Goal: Task Accomplishment & Management: Manage account settings

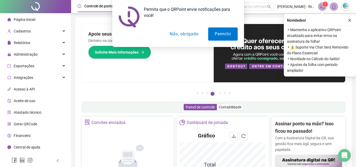
click at [193, 32] on button "Não, obrigado" at bounding box center [184, 33] width 42 height 13
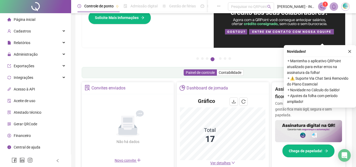
scroll to position [79, 0]
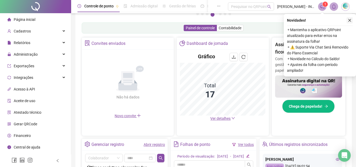
click at [347, 21] on button "button" at bounding box center [349, 20] width 6 height 6
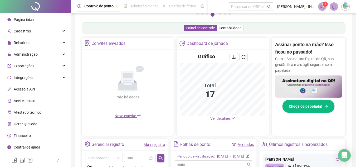
click at [321, 6] on icon "notification" at bounding box center [322, 6] width 4 height 4
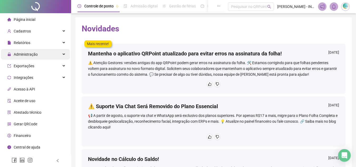
click at [44, 54] on div "Administração" at bounding box center [35, 54] width 69 height 11
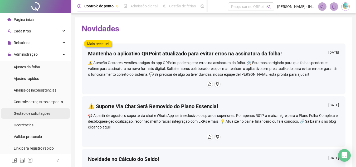
click at [36, 113] on span "Gestão de solicitações" at bounding box center [32, 113] width 37 height 4
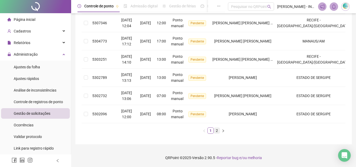
drag, startPoint x: 217, startPoint y: 131, endPoint x: 214, endPoint y: 129, distance: 3.3
click at [214, 130] on link "2" at bounding box center [217, 130] width 6 height 6
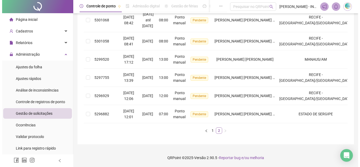
scroll to position [154, 0]
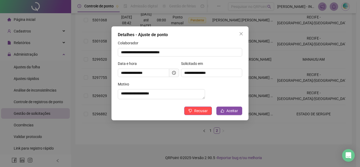
drag, startPoint x: 173, startPoint y: 67, endPoint x: 172, endPoint y: 74, distance: 7.2
click at [173, 67] on div "Data e hora" at bounding box center [148, 65] width 61 height 8
click at [172, 75] on span at bounding box center [174, 72] width 10 height 8
click at [175, 71] on icon "clock-circle" at bounding box center [174, 73] width 4 height 4
click at [230, 113] on span "Aceitar" at bounding box center [232, 111] width 12 height 6
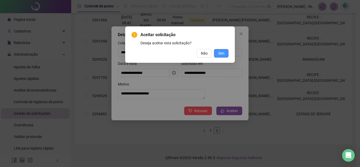
click at [219, 52] on span "Sim" at bounding box center [221, 53] width 6 height 6
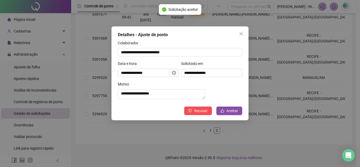
scroll to position [136, 0]
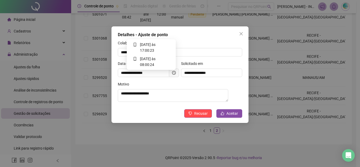
click at [174, 71] on icon "clock-circle" at bounding box center [174, 73] width 4 height 4
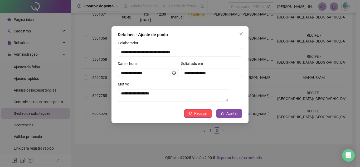
click at [171, 73] on span at bounding box center [174, 72] width 10 height 8
click at [225, 117] on button "Aceitar" at bounding box center [229, 113] width 26 height 8
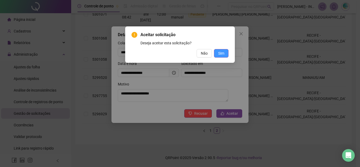
click at [218, 51] on button "Sim" at bounding box center [221, 53] width 14 height 8
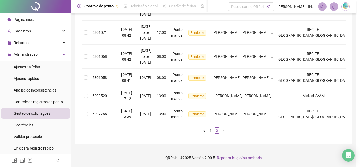
scroll to position [118, 0]
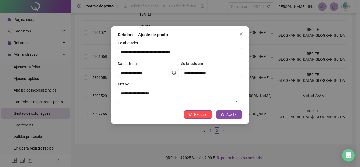
click at [171, 71] on span at bounding box center [174, 72] width 10 height 8
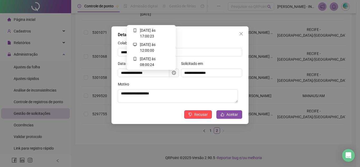
click at [174, 72] on icon "clock-circle" at bounding box center [174, 73] width 4 height 4
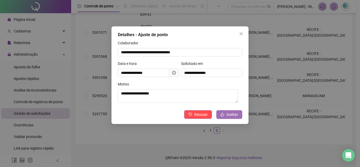
click at [226, 114] on button "Aceitar" at bounding box center [229, 114] width 26 height 8
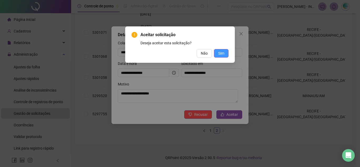
click at [222, 54] on span "Sim" at bounding box center [221, 53] width 6 height 6
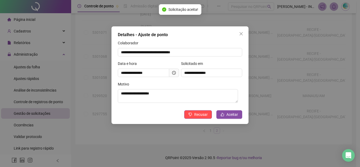
scroll to position [99, 0]
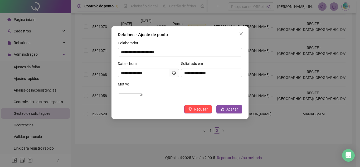
click at [177, 72] on span at bounding box center [174, 72] width 10 height 8
click at [175, 75] on span at bounding box center [174, 72] width 10 height 8
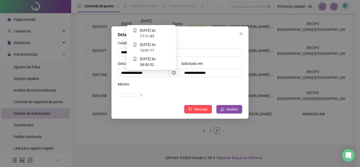
click at [176, 71] on span at bounding box center [174, 72] width 10 height 8
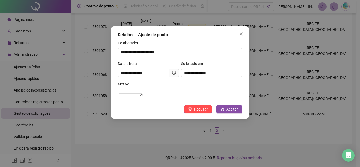
click at [174, 72] on icon "clock-circle" at bounding box center [174, 73] width 4 height 4
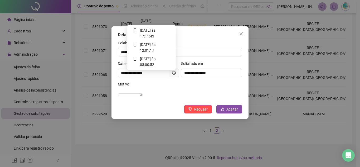
click at [172, 74] on icon "clock-circle" at bounding box center [174, 73] width 4 height 4
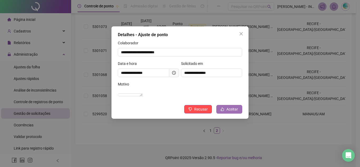
click at [224, 113] on button "Aceitar" at bounding box center [229, 109] width 26 height 8
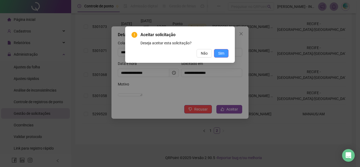
click at [224, 51] on span "Sim" at bounding box center [221, 53] width 6 height 6
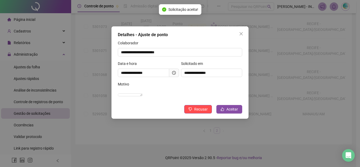
scroll to position [81, 0]
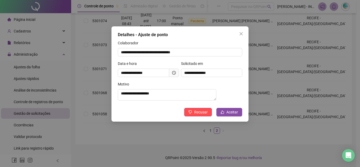
click at [173, 72] on icon "clock-circle" at bounding box center [174, 73] width 4 height 4
click at [173, 74] on icon "clock-circle" at bounding box center [174, 73] width 4 height 4
click at [175, 73] on icon "clock-circle" at bounding box center [174, 73] width 4 height 4
click at [174, 73] on icon "clock-circle" at bounding box center [174, 73] width 4 height 4
click at [173, 72] on icon "clock-circle" at bounding box center [174, 73] width 4 height 4
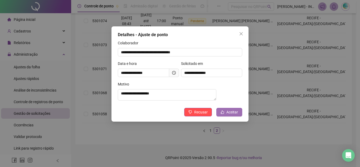
click at [232, 114] on span "Aceitar" at bounding box center [232, 112] width 12 height 6
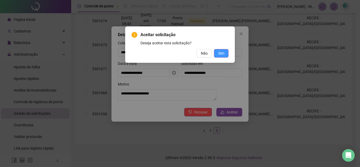
click at [224, 54] on button "Sim" at bounding box center [221, 53] width 14 height 8
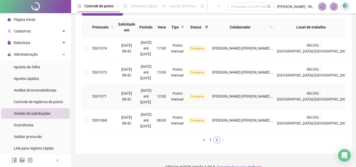
scroll to position [63, 0]
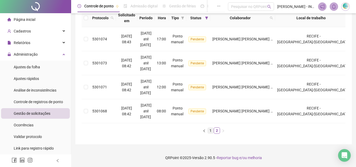
click at [211, 131] on link "1" at bounding box center [210, 130] width 6 height 6
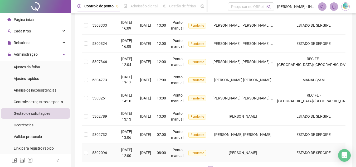
scroll to position [185, 0]
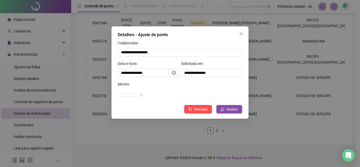
click at [170, 75] on span at bounding box center [174, 72] width 10 height 8
click at [175, 74] on icon "clock-circle" at bounding box center [174, 73] width 4 height 4
click at [229, 112] on button "Aceitar" at bounding box center [229, 109] width 26 height 8
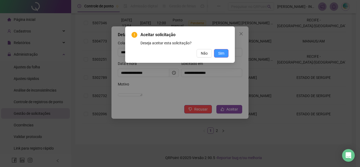
click at [224, 53] on button "Sim" at bounding box center [221, 53] width 14 height 8
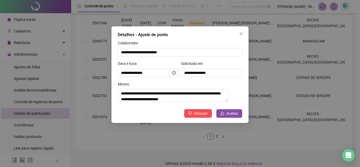
click at [173, 71] on icon "clock-circle" at bounding box center [174, 73] width 4 height 4
click at [227, 114] on span "Aceitar" at bounding box center [232, 113] width 12 height 6
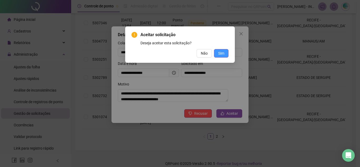
click at [219, 53] on span "Sim" at bounding box center [221, 53] width 6 height 6
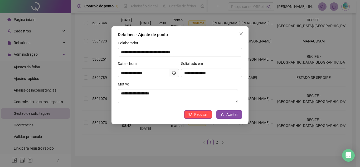
drag, startPoint x: 235, startPoint y: 152, endPoint x: 238, endPoint y: 149, distance: 4.2
click at [236, 151] on div "**********" at bounding box center [180, 83] width 360 height 167
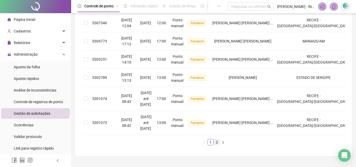
click at [217, 142] on link "2" at bounding box center [217, 142] width 6 height 6
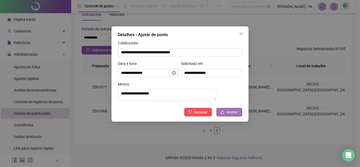
click at [226, 115] on button "Aceitar" at bounding box center [229, 112] width 26 height 8
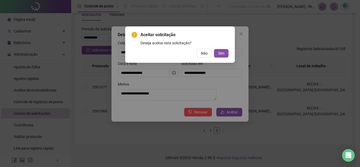
click at [221, 96] on div "Aceitar solicitação Deseja aceitar esta solicitação? Não Sim" at bounding box center [180, 83] width 360 height 167
click at [202, 52] on span "Não" at bounding box center [204, 53] width 7 height 6
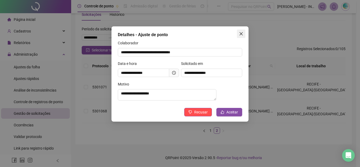
click at [242, 31] on button "Close" at bounding box center [241, 33] width 8 height 8
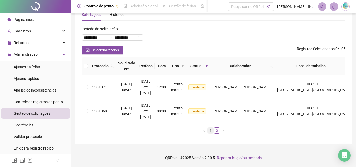
click at [211, 129] on link "1" at bounding box center [210, 130] width 6 height 6
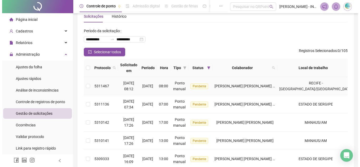
scroll to position [13, 0]
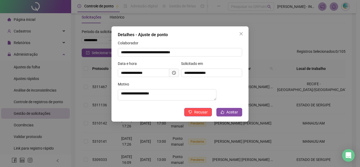
click at [170, 70] on span at bounding box center [174, 72] width 10 height 8
click at [172, 71] on span at bounding box center [174, 72] width 10 height 8
click at [173, 71] on icon "clock-circle" at bounding box center [174, 73] width 4 height 4
click at [234, 113] on span "Aceitar" at bounding box center [232, 112] width 12 height 6
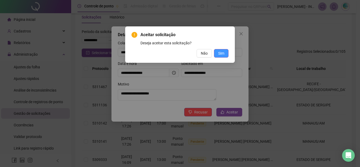
click at [223, 52] on span "Sim" at bounding box center [221, 53] width 6 height 6
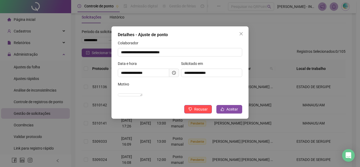
click at [174, 73] on icon "clock-circle" at bounding box center [174, 73] width 4 height 4
click at [173, 73] on icon "clock-circle" at bounding box center [174, 73] width 4 height 4
click at [228, 112] on button "Aceitar" at bounding box center [229, 109] width 26 height 8
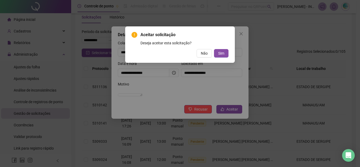
click at [221, 58] on div "Aceitar solicitação Deseja aceitar esta solicitação? Não Sim" at bounding box center [179, 44] width 109 height 36
click at [221, 52] on span "Sim" at bounding box center [221, 53] width 6 height 6
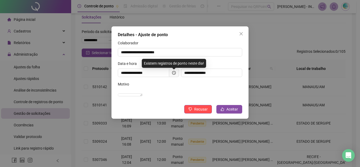
click at [173, 76] on span at bounding box center [174, 72] width 10 height 8
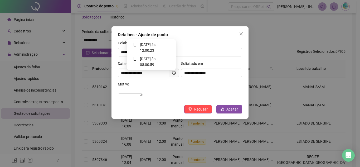
click at [174, 69] on ul "[DATE] às 12:00:23 [DATE] às 08:00:59" at bounding box center [151, 54] width 49 height 31
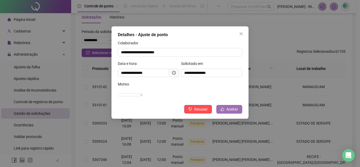
click at [224, 112] on button "Aceitar" at bounding box center [229, 109] width 26 height 8
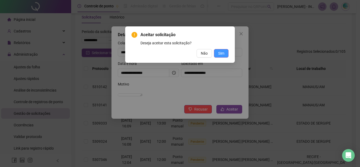
click at [221, 52] on span "Sim" at bounding box center [221, 53] width 6 height 6
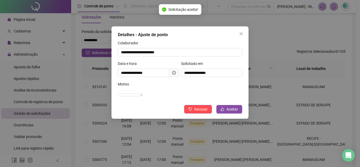
click at [170, 74] on span at bounding box center [174, 72] width 10 height 8
click at [174, 74] on icon "clock-circle" at bounding box center [174, 73] width 4 height 4
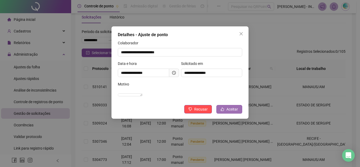
click at [235, 112] on span "Aceitar" at bounding box center [232, 109] width 12 height 6
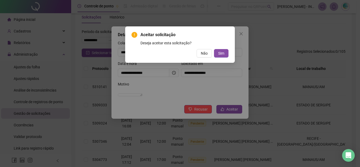
drag, startPoint x: 224, startPoint y: 64, endPoint x: 221, endPoint y: 66, distance: 3.2
click at [222, 66] on div "Aceitar solicitação Deseja aceitar esta solicitação? Não Sim" at bounding box center [180, 83] width 360 height 167
click at [226, 54] on button "Sim" at bounding box center [221, 53] width 14 height 8
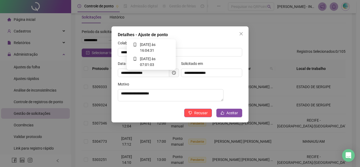
click at [172, 72] on icon "clock-circle" at bounding box center [174, 73] width 4 height 4
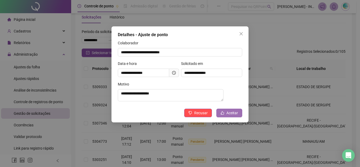
click at [233, 115] on span "Aceitar" at bounding box center [232, 113] width 12 height 6
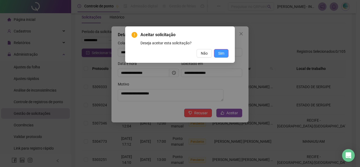
click at [222, 57] on button "Sim" at bounding box center [221, 53] width 14 height 8
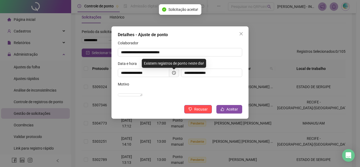
click at [171, 71] on span at bounding box center [174, 72] width 10 height 8
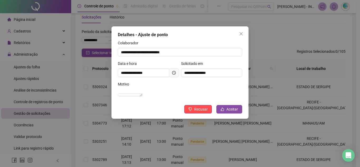
click at [173, 72] on icon "clock-circle" at bounding box center [174, 73] width 4 height 4
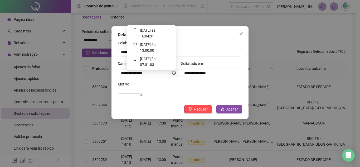
click at [173, 72] on icon "clock-circle" at bounding box center [174, 73] width 4 height 4
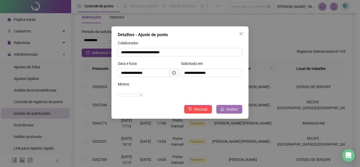
click at [231, 112] on span "Aceitar" at bounding box center [232, 109] width 12 height 6
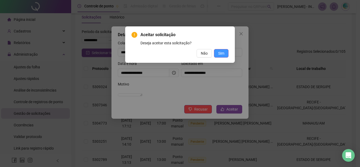
click at [217, 54] on button "Sim" at bounding box center [221, 53] width 14 height 8
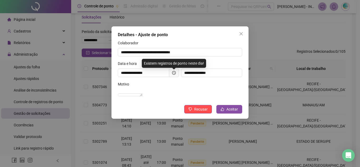
click at [171, 72] on span at bounding box center [174, 72] width 10 height 8
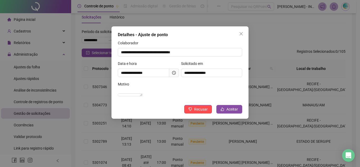
click at [177, 74] on span at bounding box center [174, 72] width 10 height 8
click at [173, 73] on icon "clock-circle" at bounding box center [174, 73] width 4 height 4
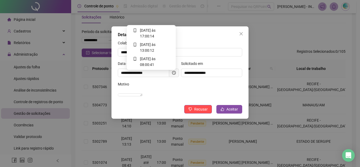
click at [173, 73] on icon "clock-circle" at bounding box center [174, 73] width 4 height 4
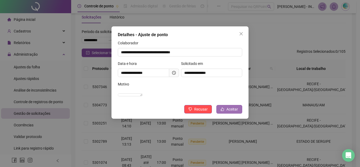
click at [229, 112] on span "Aceitar" at bounding box center [232, 109] width 12 height 6
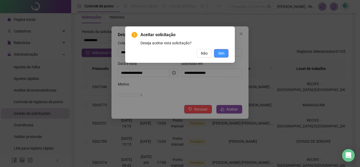
click at [217, 52] on button "Sim" at bounding box center [221, 53] width 14 height 8
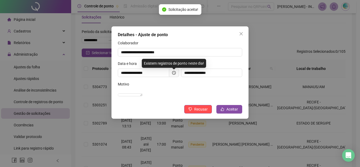
click at [174, 76] on span at bounding box center [174, 72] width 10 height 8
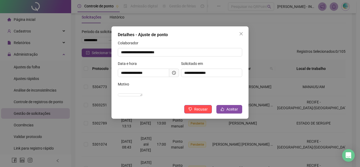
click at [176, 73] on span at bounding box center [174, 72] width 10 height 8
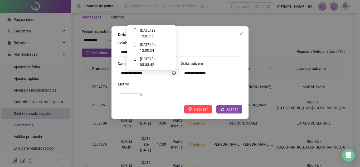
click at [172, 73] on icon "clock-circle" at bounding box center [174, 73] width 4 height 4
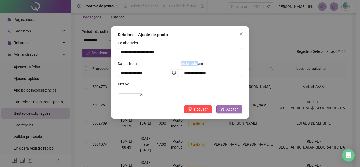
click at [221, 113] on button "Aceitar" at bounding box center [229, 109] width 26 height 8
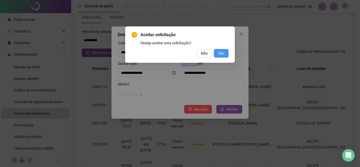
click at [215, 57] on button "Sim" at bounding box center [221, 53] width 14 height 8
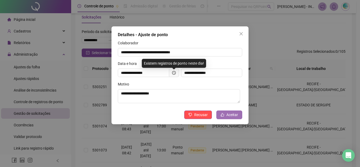
click at [227, 114] on span "Aceitar" at bounding box center [232, 115] width 12 height 6
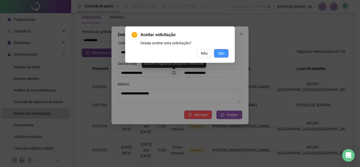
click at [220, 56] on span "Sim" at bounding box center [221, 53] width 6 height 6
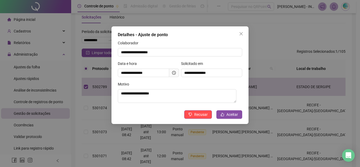
click at [175, 73] on icon "clock-circle" at bounding box center [174, 73] width 4 height 4
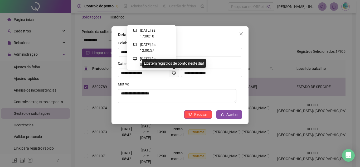
click at [175, 73] on icon "clock-circle" at bounding box center [174, 73] width 4 height 4
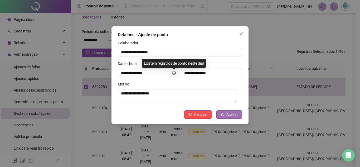
click at [236, 112] on span "Aceitar" at bounding box center [232, 114] width 12 height 6
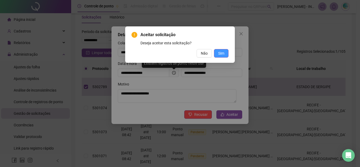
drag, startPoint x: 224, startPoint y: 50, endPoint x: 223, endPoint y: 53, distance: 3.7
click at [223, 53] on button "Sim" at bounding box center [221, 53] width 14 height 8
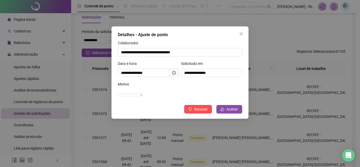
click at [174, 75] on span at bounding box center [174, 72] width 10 height 8
click at [173, 73] on icon "clock-circle" at bounding box center [174, 73] width 4 height 4
click at [173, 72] on icon "clock-circle" at bounding box center [174, 73] width 4 height 4
click at [231, 112] on span "Aceitar" at bounding box center [232, 109] width 12 height 6
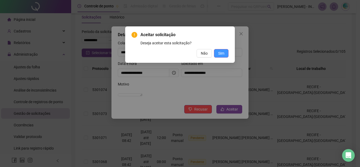
click at [222, 54] on span "Sim" at bounding box center [221, 53] width 6 height 6
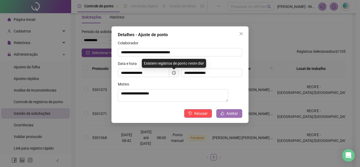
click at [233, 113] on span "Aceitar" at bounding box center [232, 113] width 12 height 6
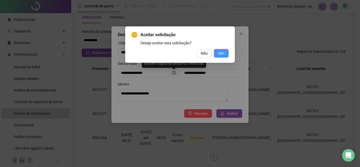
click at [218, 54] on button "Sim" at bounding box center [221, 53] width 14 height 8
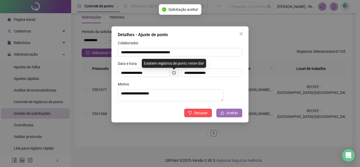
click at [237, 113] on span "Aceitar" at bounding box center [232, 113] width 12 height 6
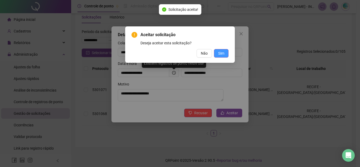
click at [217, 53] on button "Sim" at bounding box center [221, 53] width 14 height 8
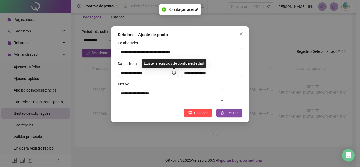
scroll to position [0, 0]
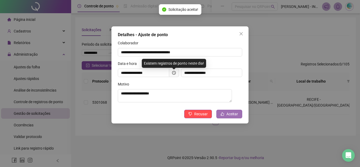
click at [232, 111] on button "Aceitar" at bounding box center [229, 113] width 26 height 8
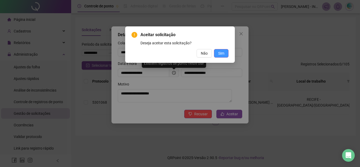
click at [222, 56] on button "Sim" at bounding box center [221, 53] width 14 height 8
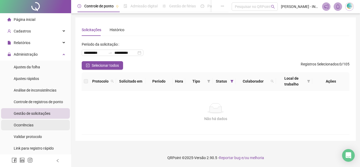
click at [28, 128] on div "Ocorrências" at bounding box center [24, 124] width 20 height 11
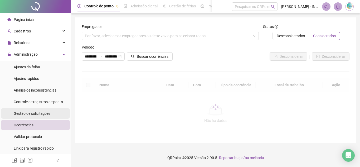
click at [28, 114] on span "Gestão de solicitações" at bounding box center [32, 113] width 37 height 4
